Goal: Navigation & Orientation: Understand site structure

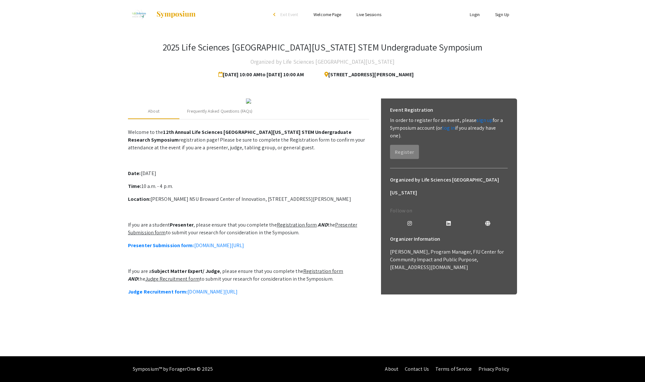
scroll to position [24, 0]
click at [246, 104] on img at bounding box center [248, 100] width 5 height 5
drag, startPoint x: 223, startPoint y: 142, endPoint x: 211, endPoint y: 141, distance: 11.6
click at [246, 104] on img at bounding box center [248, 100] width 5 height 5
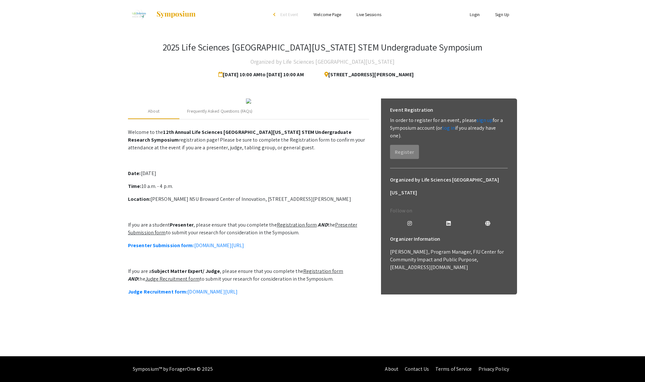
drag, startPoint x: 176, startPoint y: 135, endPoint x: 199, endPoint y: 132, distance: 23.3
click at [246, 104] on img at bounding box center [248, 100] width 5 height 5
click at [251, 104] on img at bounding box center [248, 100] width 5 height 5
click at [244, 242] on link "Presenter Submission form: symposium.foragerone.com/lssfsymposium2025/submission" at bounding box center [186, 245] width 116 height 7
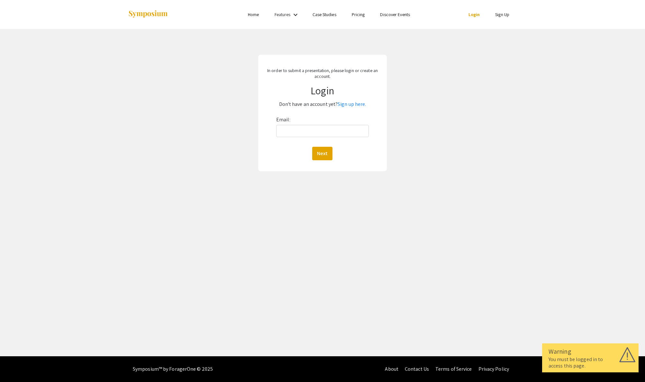
click at [326, 16] on link "Case Studies" at bounding box center [324, 15] width 24 height 6
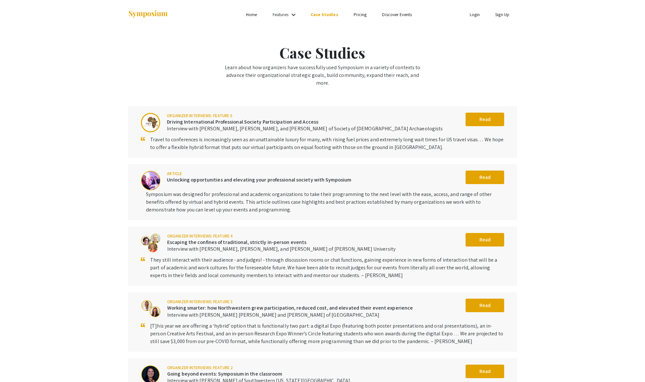
click at [367, 15] on link "Pricing" at bounding box center [360, 15] width 13 height 6
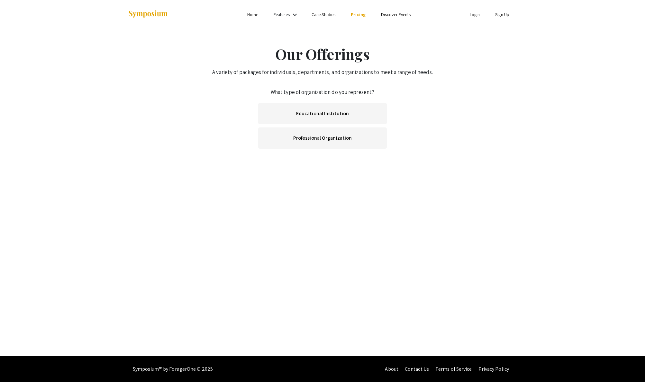
click at [410, 14] on link "Discover Events" at bounding box center [396, 15] width 30 height 6
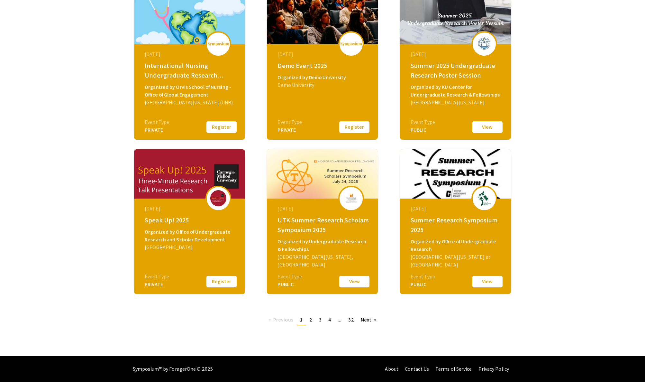
scroll to position [127, 0]
